Goal: Use online tool/utility: Utilize a website feature to perform a specific function

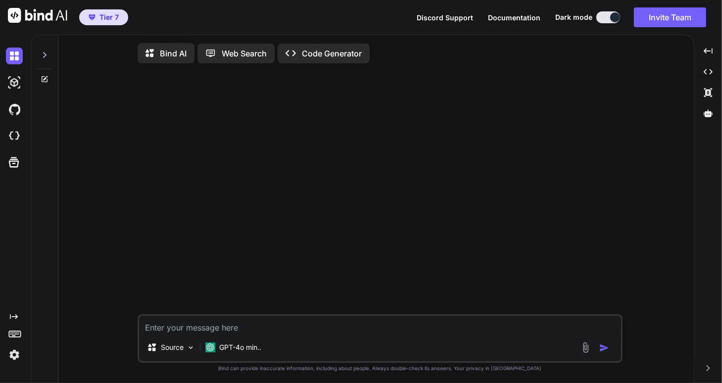
click at [40, 54] on div at bounding box center [44, 52] width 19 height 34
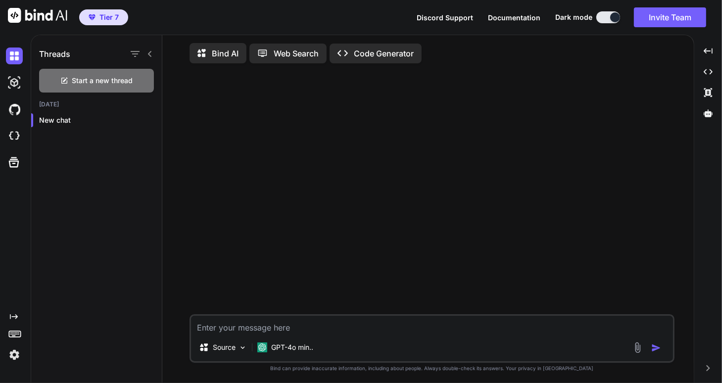
click at [40, 54] on h1 "Threads" at bounding box center [54, 54] width 31 height 12
click at [2, 55] on div at bounding box center [13, 56] width 27 height 27
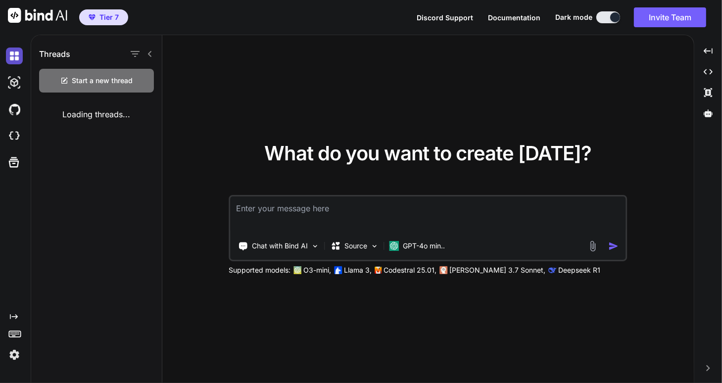
click at [13, 55] on img at bounding box center [14, 55] width 17 height 17
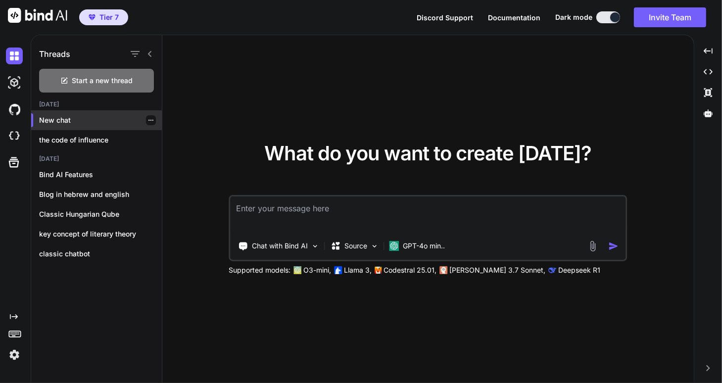
click at [110, 118] on p "New chat" at bounding box center [100, 120] width 123 height 10
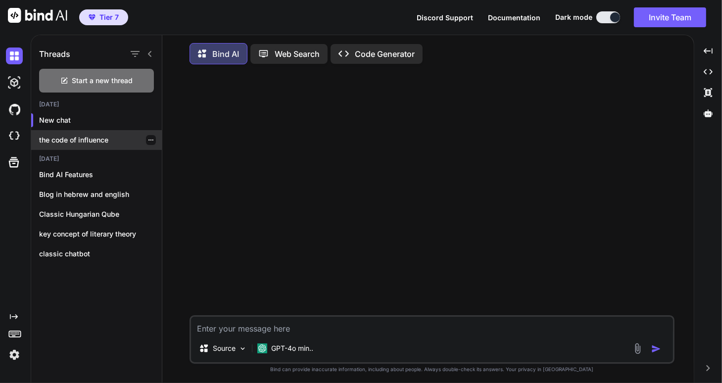
click at [93, 138] on p "the code of influence" at bounding box center [100, 140] width 123 height 10
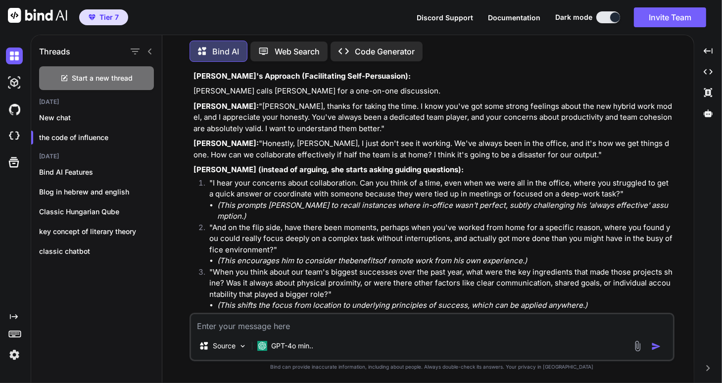
scroll to position [2666, 0]
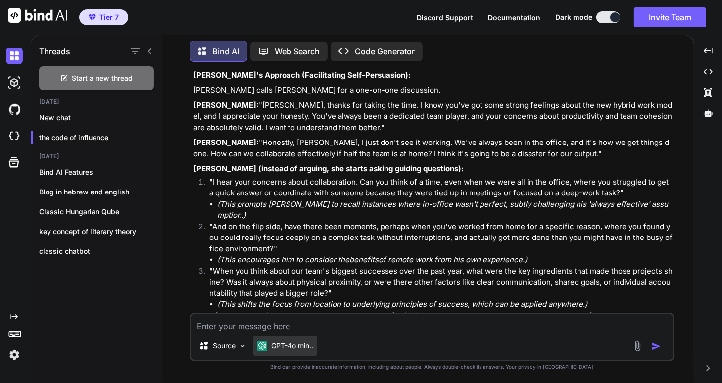
click at [295, 348] on p "GPT-4o min.." at bounding box center [292, 346] width 42 height 10
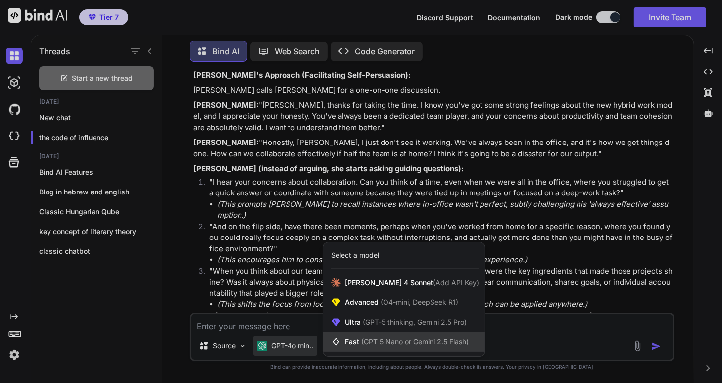
click at [376, 343] on span "(GPT 5 Nano or Gemini 2.5 Flash)" at bounding box center [414, 341] width 107 height 8
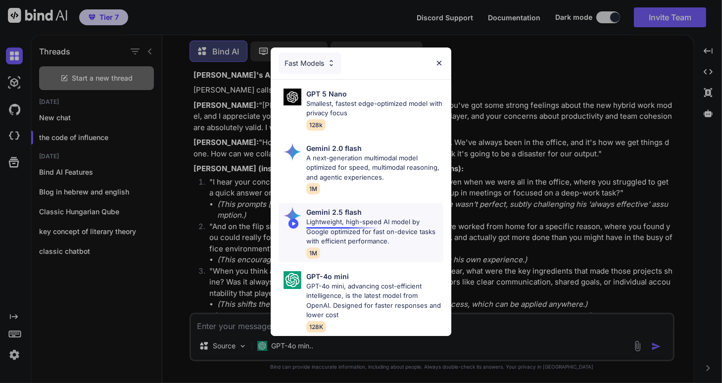
click at [346, 224] on p "Lightweight, high-speed AI model by Google optimized for fast on-device tasks w…" at bounding box center [374, 231] width 137 height 29
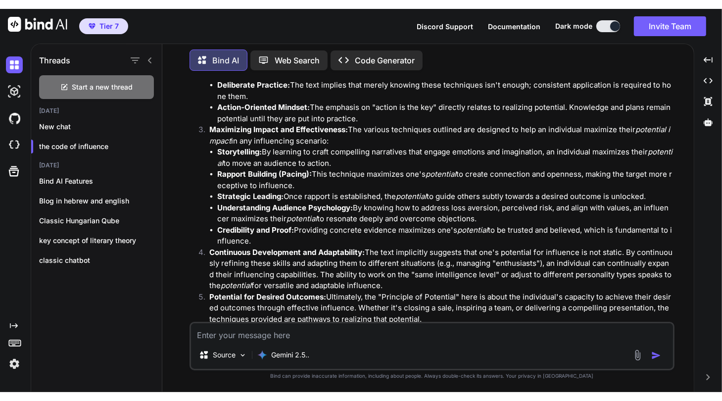
scroll to position [198, 0]
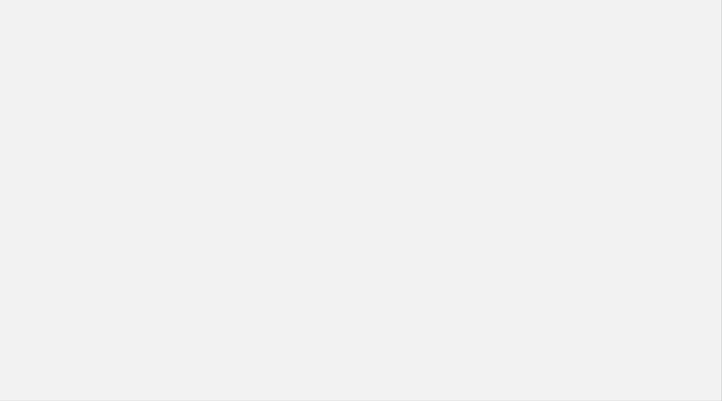
type textarea "x"
